Goal: Register for event/course

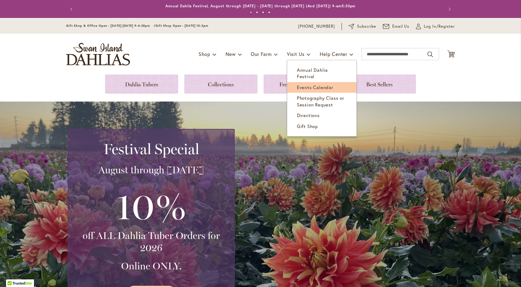
click at [301, 84] on span "Events Calendar" at bounding box center [315, 87] width 36 height 6
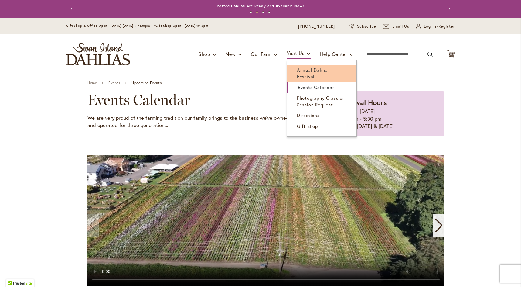
click at [299, 70] on span "Annual Dahlia Festival" at bounding box center [312, 73] width 31 height 12
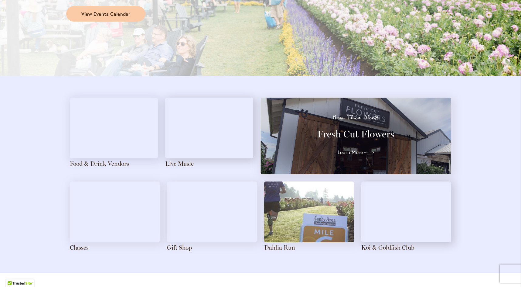
scroll to position [607, 0]
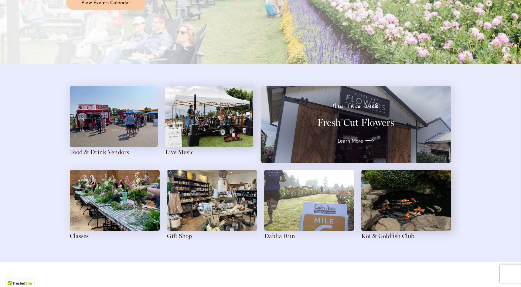
click at [86, 129] on img at bounding box center [114, 116] width 88 height 61
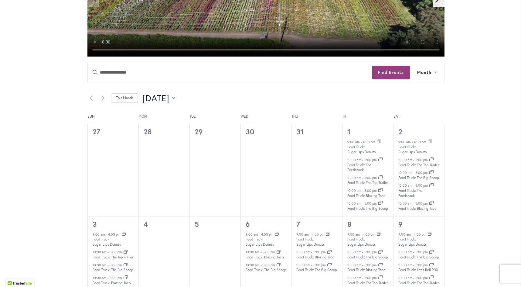
scroll to position [273, 0]
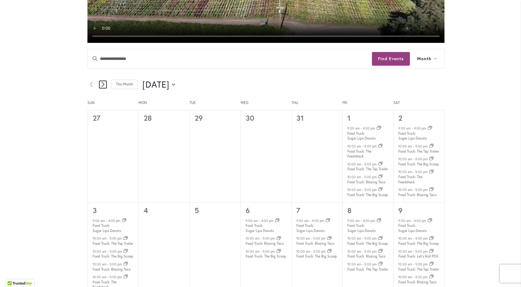
click at [101, 84] on icon "Next month" at bounding box center [102, 84] width 3 height 6
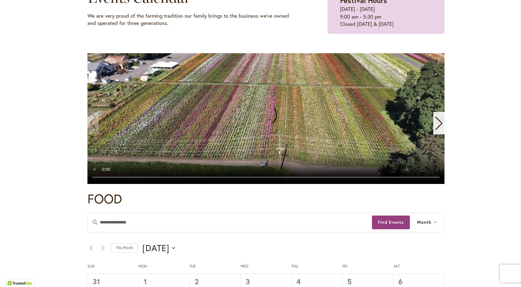
scroll to position [121, 0]
